Goal: Navigation & Orientation: Find specific page/section

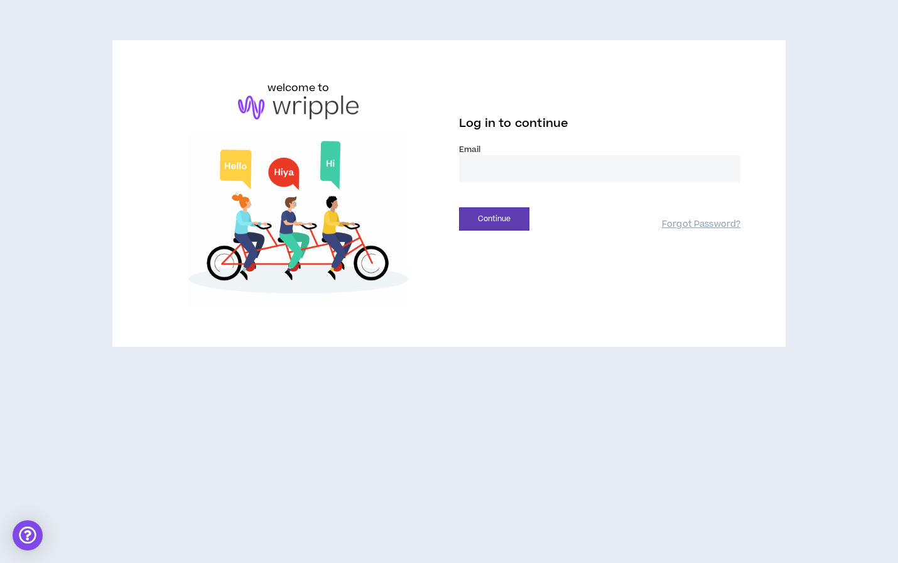
click at [543, 174] on input "email" at bounding box center [599, 168] width 281 height 27
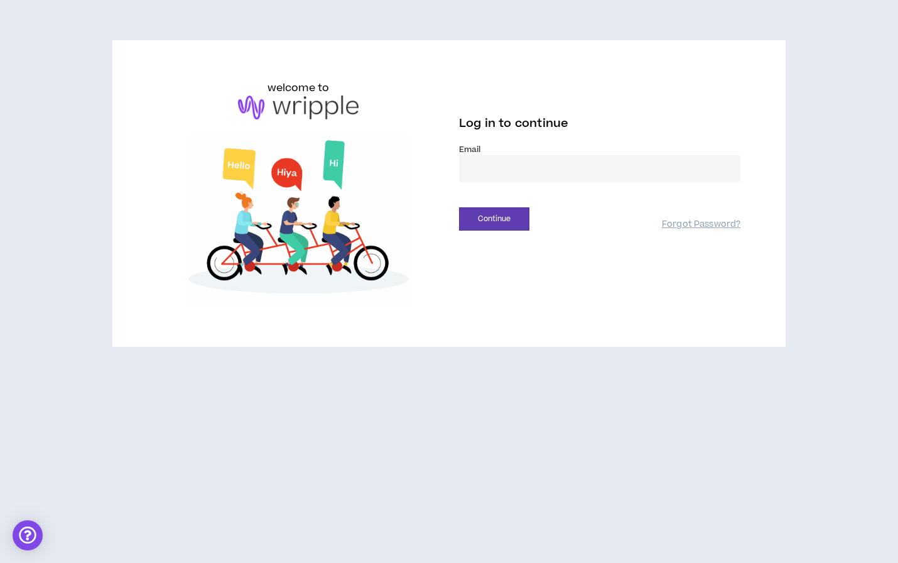
type input "**********"
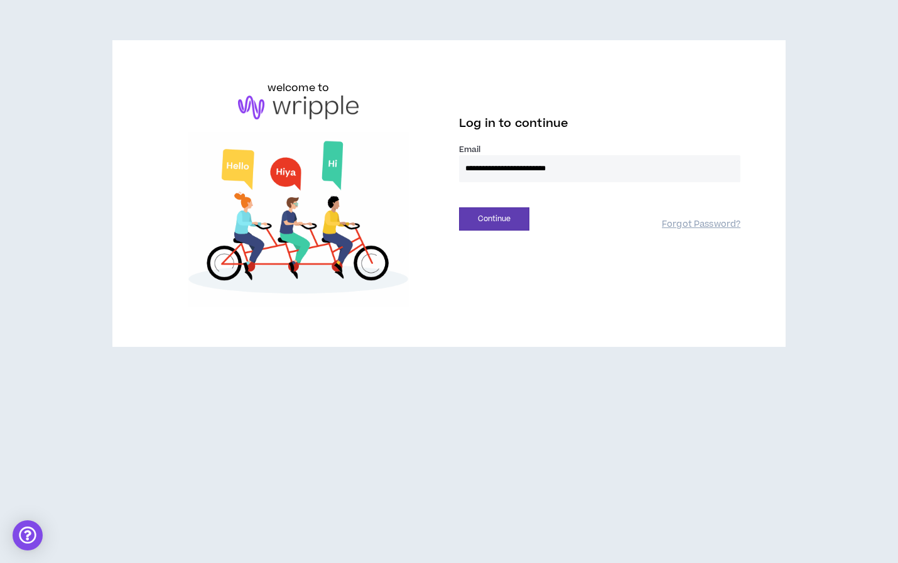
click at [494, 219] on button "Continue" at bounding box center [494, 218] width 70 height 23
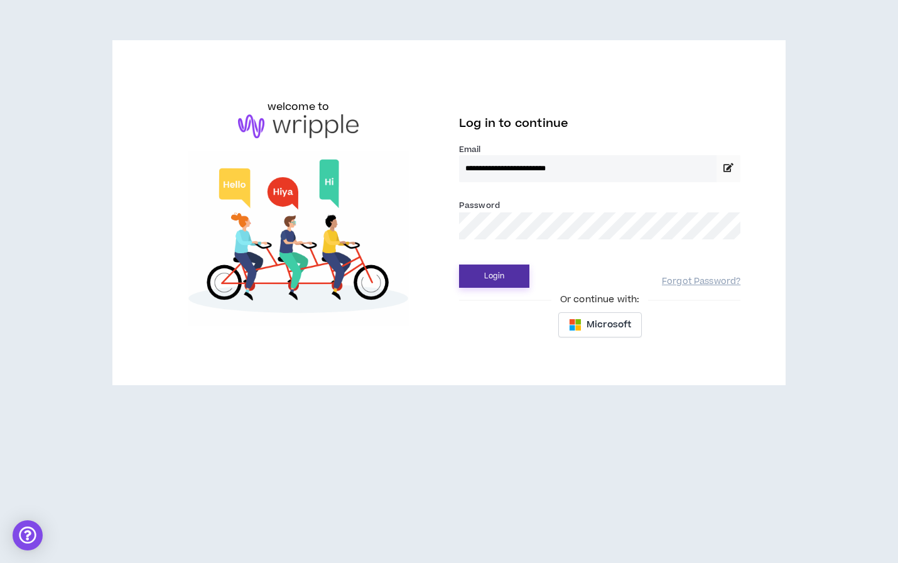
click at [502, 281] on button "Login" at bounding box center [494, 275] width 70 height 23
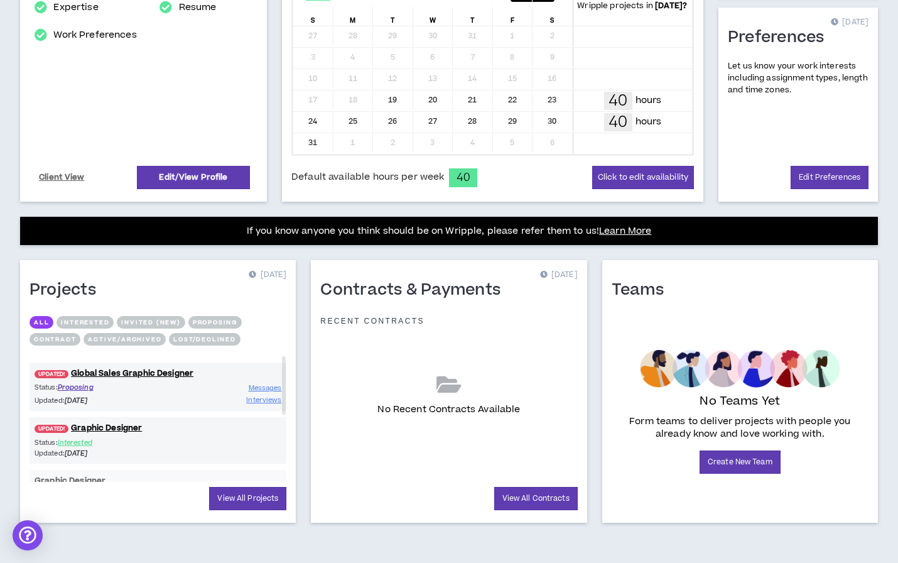
scroll to position [306, 0]
click at [254, 499] on link "View All Projects" at bounding box center [247, 498] width 77 height 23
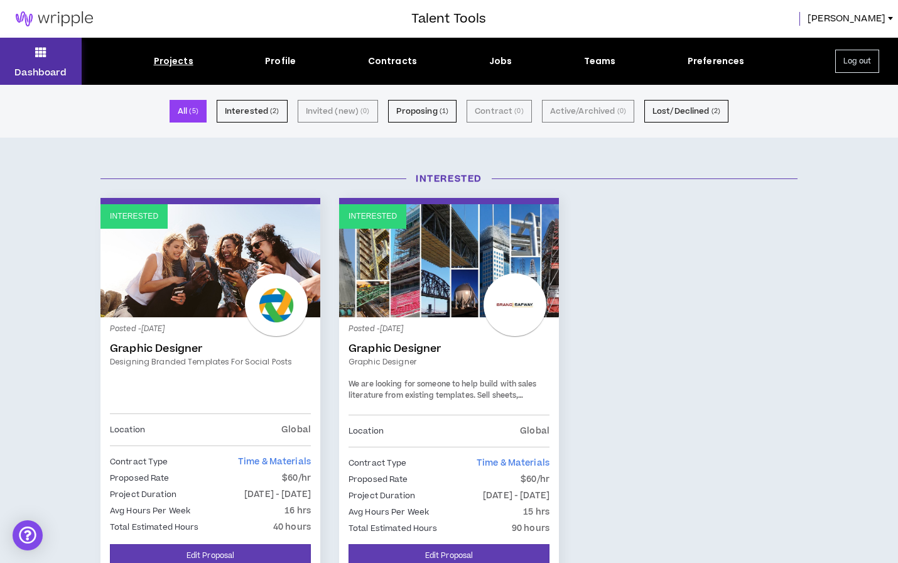
click at [33, 74] on p "Dashboard" at bounding box center [40, 72] width 52 height 13
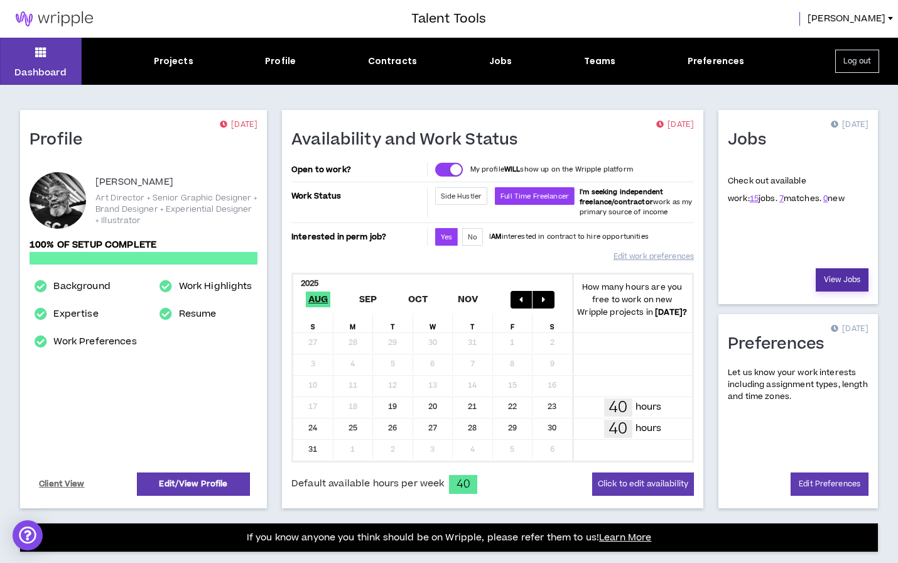
click at [845, 283] on link "View Jobs" at bounding box center [842, 279] width 53 height 23
